Goal: Information Seeking & Learning: Learn about a topic

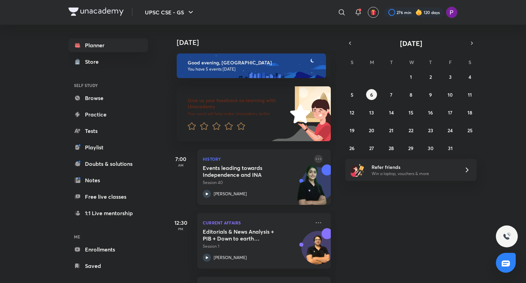
click at [315, 159] on icon at bounding box center [318, 159] width 8 height 8
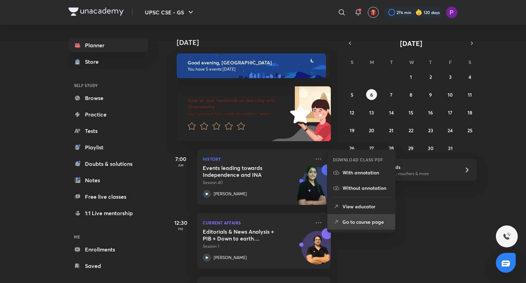
click at [366, 217] on li "Go to course page" at bounding box center [361, 221] width 68 height 15
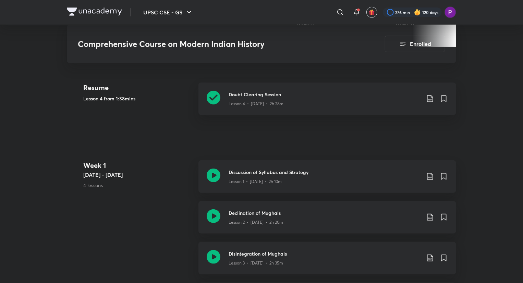
scroll to position [273, 0]
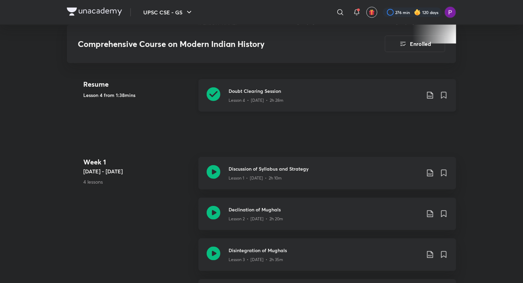
click at [311, 99] on div "Lesson 4 • [DATE] • 2h 28m" at bounding box center [324, 99] width 192 height 9
